Goal: Task Accomplishment & Management: Manage account settings

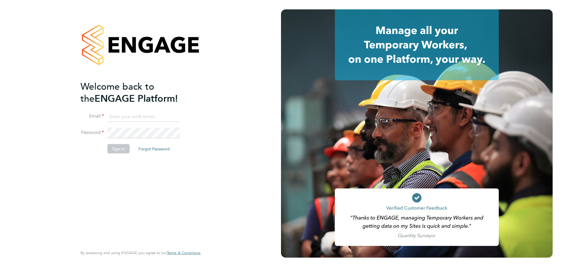
click at [153, 116] on input at bounding box center [143, 116] width 72 height 11
type input "workmanhelpdesk@bgis.com"
click at [116, 149] on button "Sign In" at bounding box center [118, 148] width 22 height 9
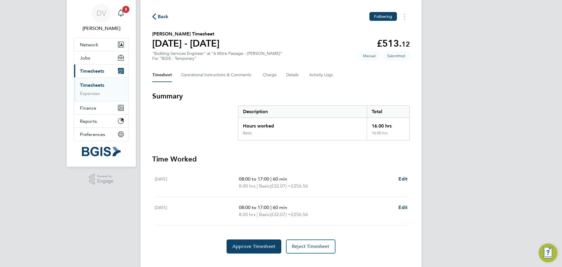
scroll to position [28, 0]
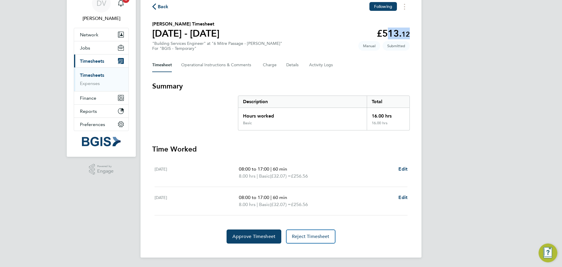
drag, startPoint x: 415, startPoint y: 33, endPoint x: 384, endPoint y: 33, distance: 30.5
click at [384, 33] on div "Back Following Michael Lecky's Timesheet 23 - 29 Aug 2025 £513. 12 "Building Se…" at bounding box center [281, 122] width 281 height 269
copy app-decimal "513. 12"
click at [256, 238] on span "Approve Timesheet" at bounding box center [254, 236] width 43 height 6
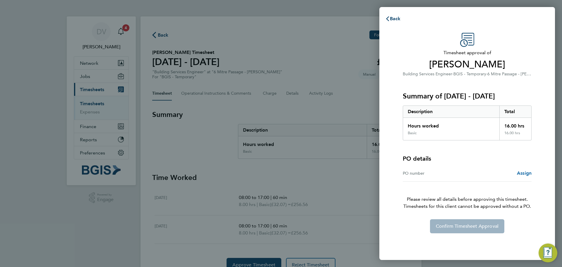
click at [526, 172] on span "Assign" at bounding box center [524, 173] width 15 height 6
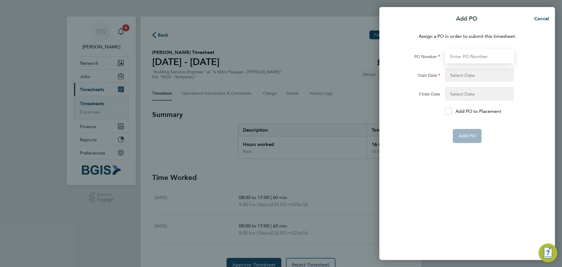
click at [468, 54] on input "PO Number" at bounding box center [479, 56] width 69 height 14
paste input "PSP2509010012"
type input "PSP2509010012"
click at [458, 74] on button "button" at bounding box center [479, 75] width 69 height 14
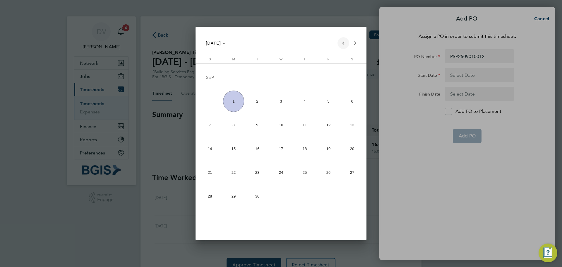
click at [344, 42] on span "Previous month" at bounding box center [344, 43] width 12 height 12
drag, startPoint x: 304, startPoint y: 170, endPoint x: 397, endPoint y: 149, distance: 95.9
click at [307, 169] on span "28" at bounding box center [304, 173] width 21 height 21
type input "28 Aug 25"
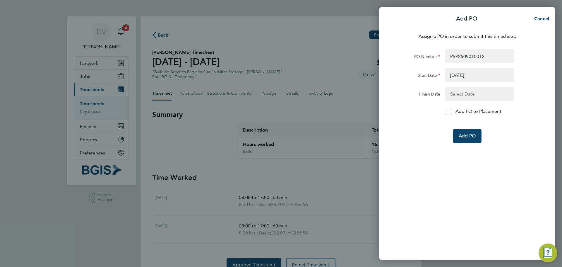
click at [473, 95] on button "button" at bounding box center [479, 94] width 69 height 14
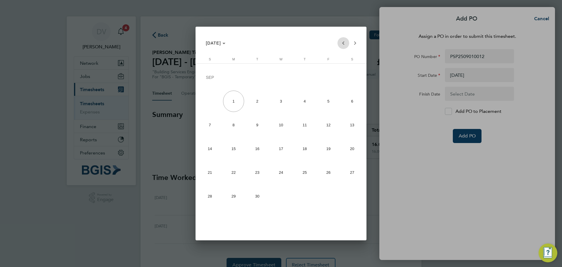
click at [345, 42] on span "Previous month" at bounding box center [344, 43] width 12 height 12
click at [333, 171] on span "29" at bounding box center [328, 173] width 21 height 21
type input "[DATE]"
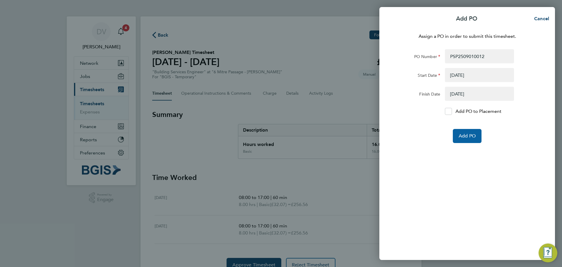
click at [472, 136] on span "Add PO" at bounding box center [467, 136] width 17 height 6
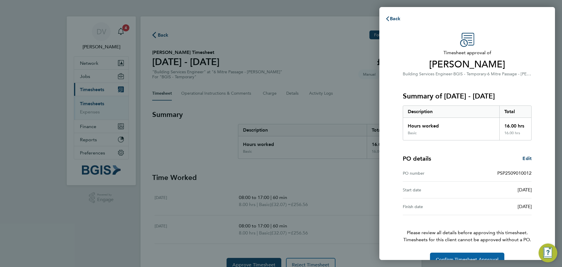
click at [480, 256] on button "Confirm Timesheet Approval" at bounding box center [467, 259] width 74 height 14
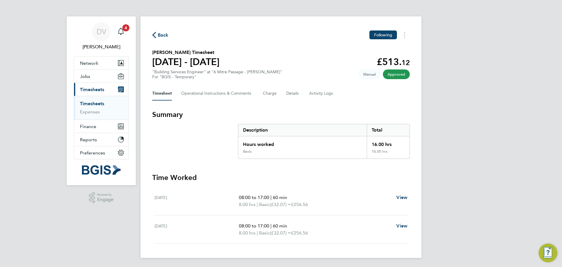
click at [92, 105] on link "Timesheets" at bounding box center [92, 104] width 24 height 6
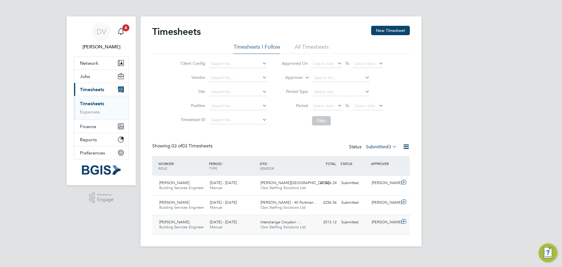
click at [404, 221] on icon at bounding box center [403, 221] width 7 height 5
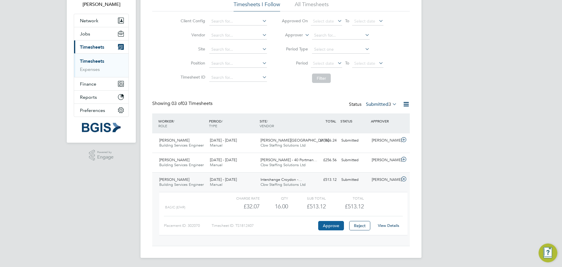
scroll to position [43, 0]
click at [389, 226] on link "View Details" at bounding box center [388, 225] width 21 height 5
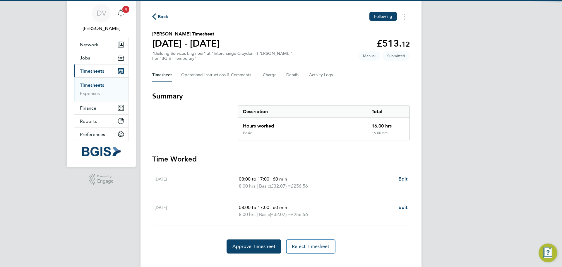
scroll to position [28, 0]
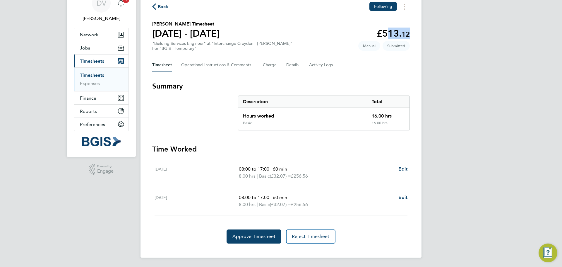
drag, startPoint x: 411, startPoint y: 33, endPoint x: 384, endPoint y: 33, distance: 26.9
click at [384, 33] on div "Back Following [PERSON_NAME] Timesheet [DATE] - [DATE] £513. 12 "Building Servi…" at bounding box center [281, 122] width 281 height 269
copy app-decimal "513. 12"
click at [252, 237] on span "Approve Timesheet" at bounding box center [254, 236] width 43 height 6
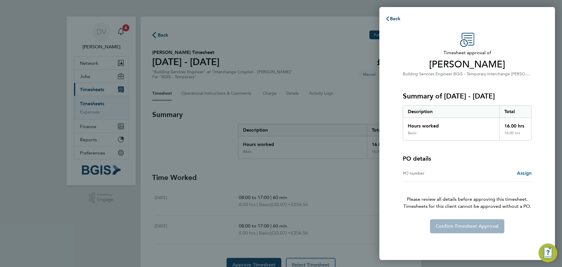
click at [527, 175] on span "Assign" at bounding box center [524, 173] width 15 height 6
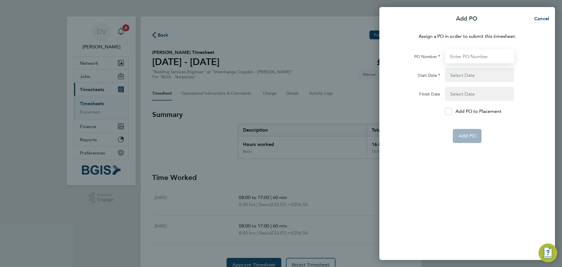
click at [471, 58] on input "PO Number" at bounding box center [479, 56] width 69 height 14
paste input "PSP2509010015"
type input "PSP2509010015"
click at [458, 74] on button "button" at bounding box center [479, 75] width 69 height 14
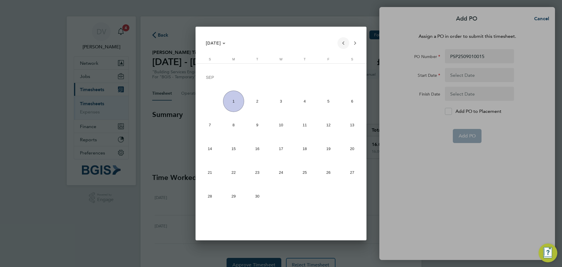
click at [341, 41] on span "Previous month" at bounding box center [344, 43] width 12 height 12
click at [302, 172] on span "28" at bounding box center [304, 173] width 21 height 21
type input "28 Aug 25"
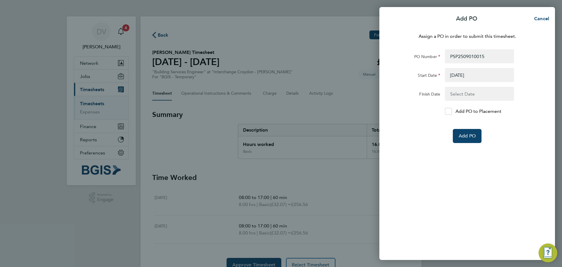
click at [457, 94] on button "button" at bounding box center [479, 94] width 69 height 14
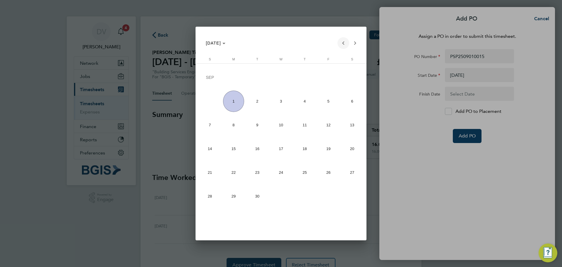
drag, startPoint x: 341, startPoint y: 44, endPoint x: 341, endPoint y: 48, distance: 3.5
click at [341, 47] on span "Previous month" at bounding box center [344, 43] width 12 height 12
click at [333, 174] on span "29" at bounding box center [328, 173] width 21 height 21
type input "[DATE]"
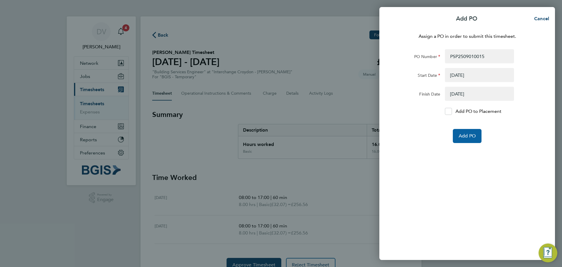
click at [465, 133] on button "Add PO" at bounding box center [467, 136] width 29 height 14
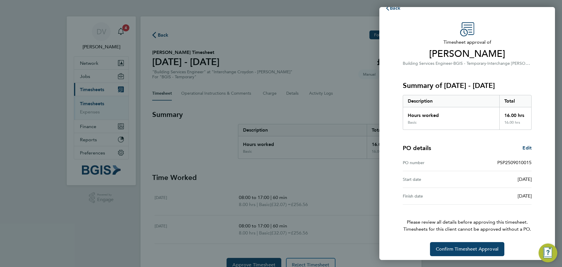
scroll to position [14, 0]
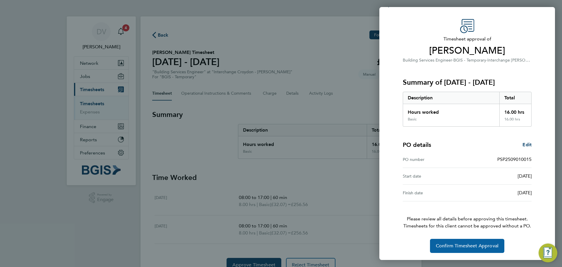
click at [469, 246] on span "Confirm Timesheet Approval" at bounding box center [467, 246] width 63 height 6
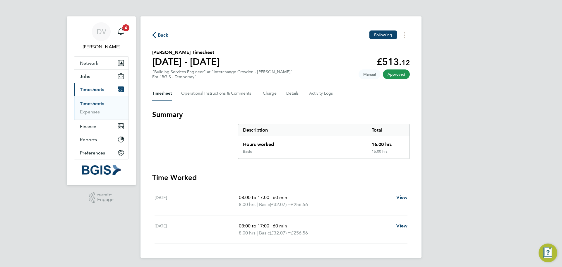
click at [83, 103] on link "Timesheets" at bounding box center [92, 104] width 24 height 6
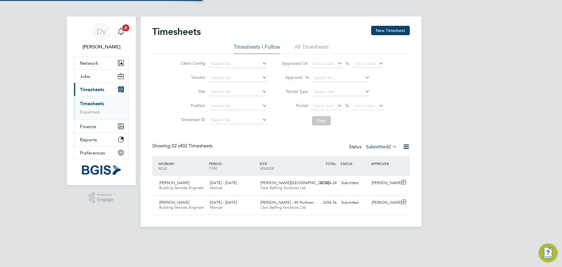
scroll to position [15, 51]
click at [403, 201] on icon at bounding box center [403, 201] width 7 height 5
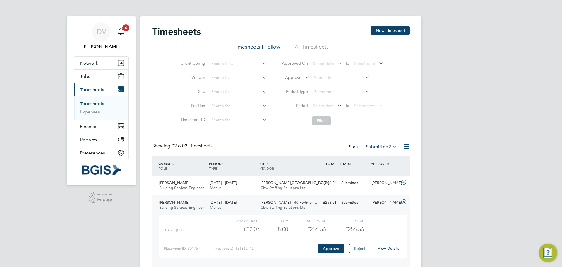
scroll to position [23, 0]
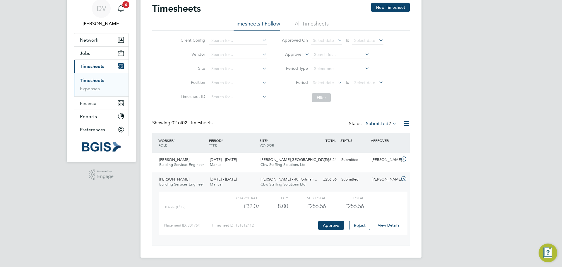
click at [388, 223] on link "View Details" at bounding box center [388, 225] width 21 height 5
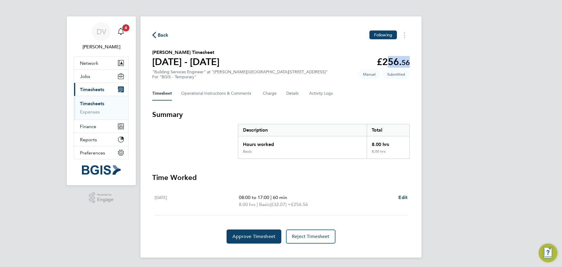
drag, startPoint x: 412, startPoint y: 63, endPoint x: 383, endPoint y: 63, distance: 29.3
click at [383, 63] on div "Back Following Ollie Hoffstetter's Timesheet 23 - 29 Aug 2025 £256. 56 "Buildin…" at bounding box center [281, 136] width 281 height 241
copy app-decimal "256. 56"
click at [256, 239] on button "Approve Timesheet" at bounding box center [254, 236] width 55 height 14
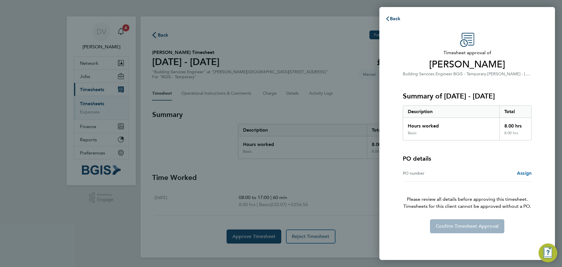
click at [522, 173] on span "Assign" at bounding box center [524, 173] width 15 height 6
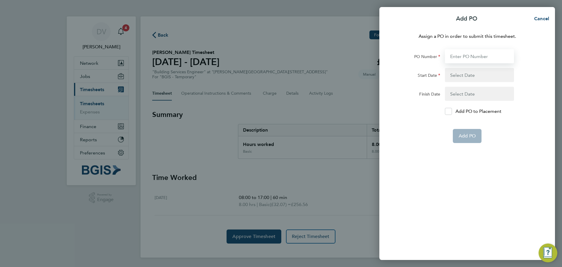
click at [470, 55] on input "PO Number" at bounding box center [479, 56] width 69 height 14
paste input "PSP2509010016"
type input "PSP2509010016"
click at [458, 72] on button "button" at bounding box center [479, 75] width 69 height 14
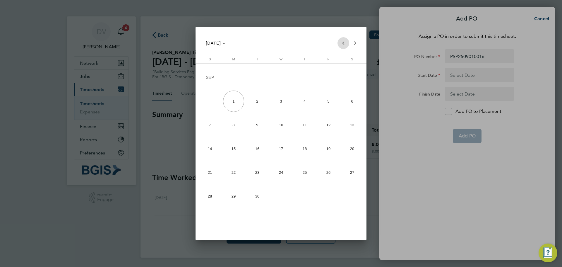
click at [344, 43] on span "Previous month" at bounding box center [344, 43] width 12 height 12
click at [255, 172] on span "26" at bounding box center [257, 173] width 21 height 21
type input "[DATE]"
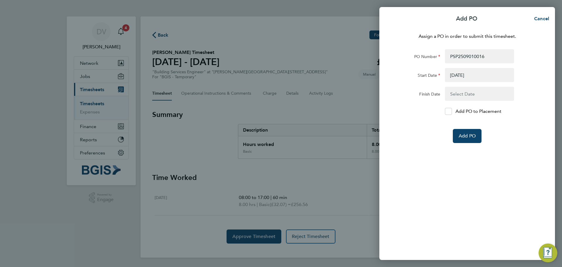
click at [453, 97] on button "button" at bounding box center [479, 94] width 69 height 14
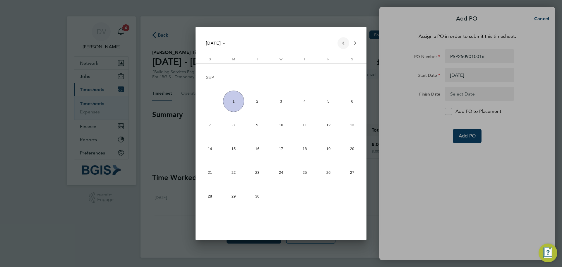
click at [343, 42] on span "Previous month" at bounding box center [344, 43] width 12 height 12
click at [259, 175] on span "26" at bounding box center [257, 173] width 21 height 21
type input "[DATE]"
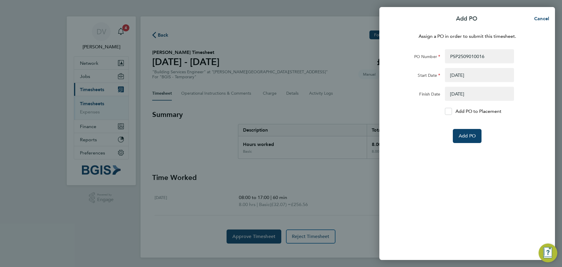
click at [478, 171] on div "Assign a PO in order to submit this timesheet. PO Number PSP2509010016 Start Da…" at bounding box center [468, 143] width 176 height 234
click at [467, 137] on span "Add PO" at bounding box center [467, 136] width 17 height 6
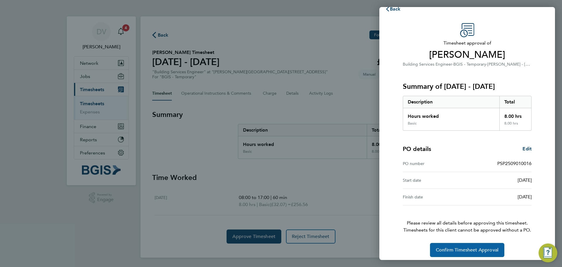
scroll to position [14, 0]
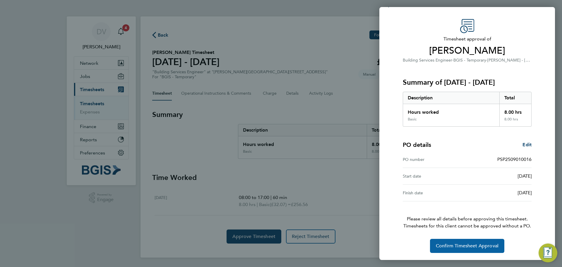
click at [462, 246] on span "Confirm Timesheet Approval" at bounding box center [467, 246] width 63 height 6
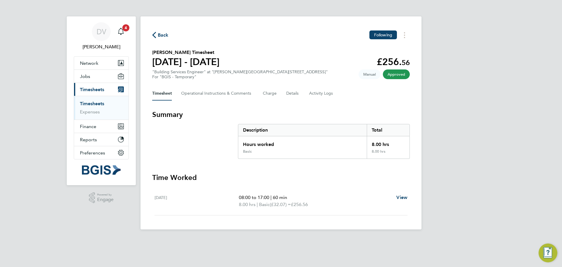
click at [86, 104] on link "Timesheets" at bounding box center [92, 104] width 24 height 6
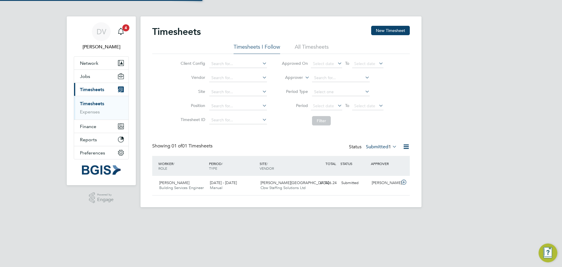
scroll to position [15, 51]
click at [404, 182] on icon at bounding box center [403, 182] width 7 height 5
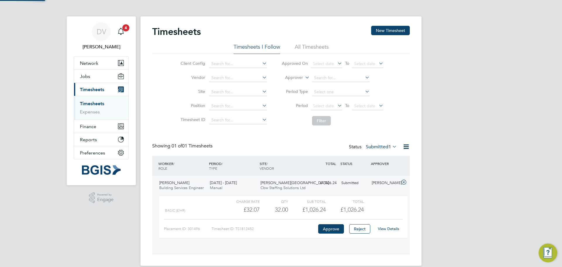
scroll to position [10, 57]
click at [392, 228] on link "View Details" at bounding box center [388, 228] width 21 height 5
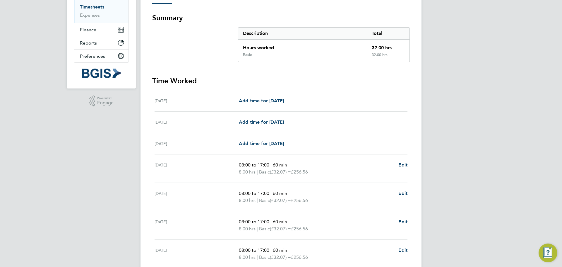
scroll to position [149, 0]
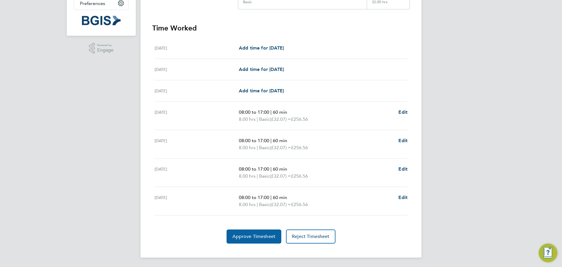
click at [257, 239] on button "Approve Timesheet" at bounding box center [254, 236] width 55 height 14
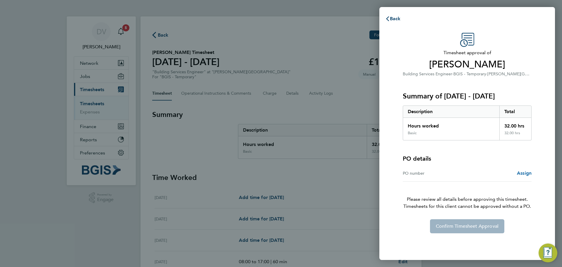
click at [526, 173] on span "Assign" at bounding box center [524, 173] width 15 height 6
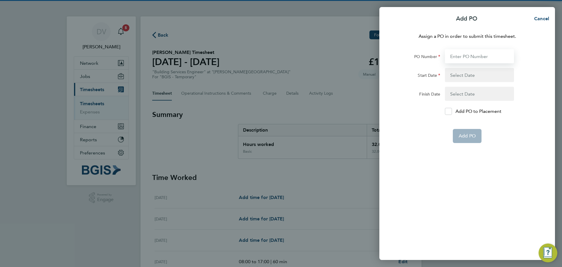
click at [462, 55] on input "PO Number" at bounding box center [479, 56] width 69 height 14
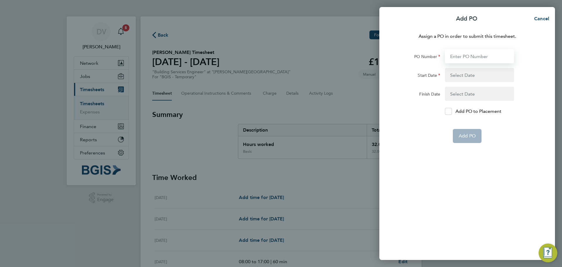
paste input "PSP2509010017"
type input "PSP2509010017"
click at [457, 74] on button "button" at bounding box center [479, 75] width 69 height 14
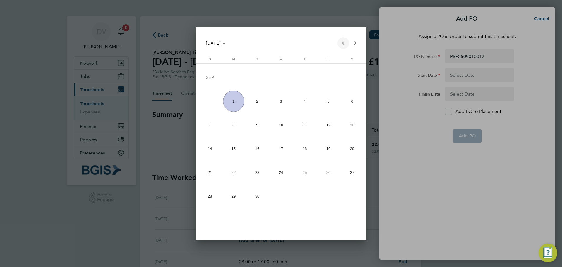
drag, startPoint x: 341, startPoint y: 42, endPoint x: 319, endPoint y: 63, distance: 31.1
click at [341, 42] on span "Previous month" at bounding box center [344, 43] width 12 height 12
click at [250, 172] on span "26" at bounding box center [257, 173] width 21 height 21
type input "[DATE]"
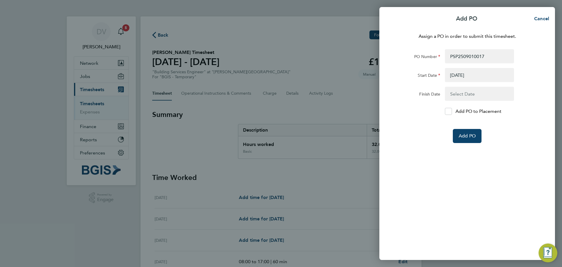
click at [493, 96] on button "button" at bounding box center [479, 94] width 69 height 14
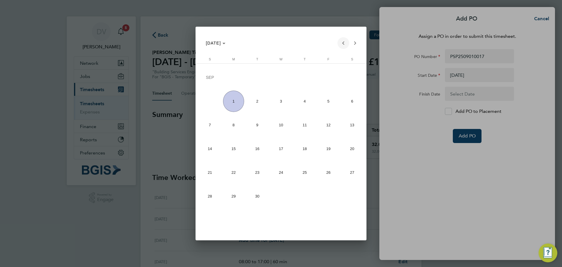
click at [342, 42] on span "Previous month" at bounding box center [344, 43] width 12 height 12
click at [326, 172] on span "29" at bounding box center [328, 173] width 21 height 21
type input "[DATE]"
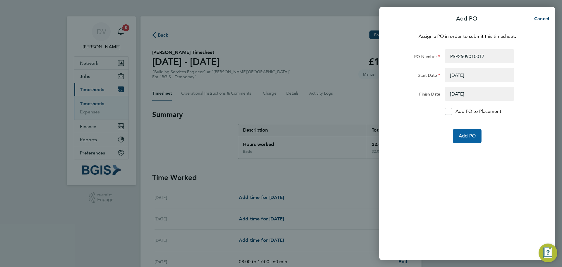
click at [473, 139] on button "Add PO" at bounding box center [467, 136] width 29 height 14
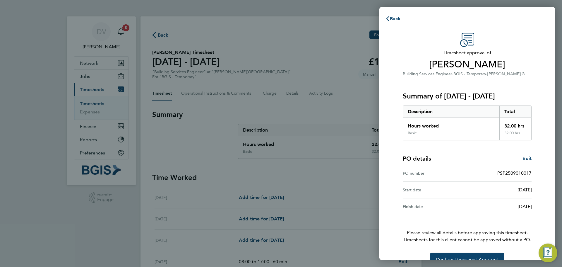
scroll to position [14, 0]
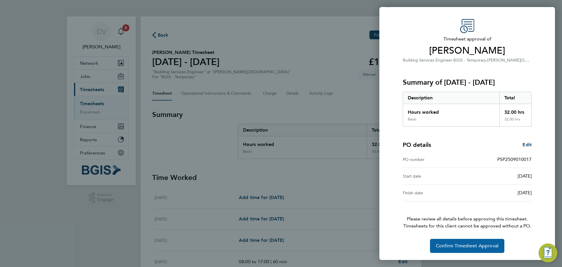
click at [457, 246] on span "Confirm Timesheet Approval" at bounding box center [467, 246] width 63 height 6
